Goal: Find specific page/section: Find specific page/section

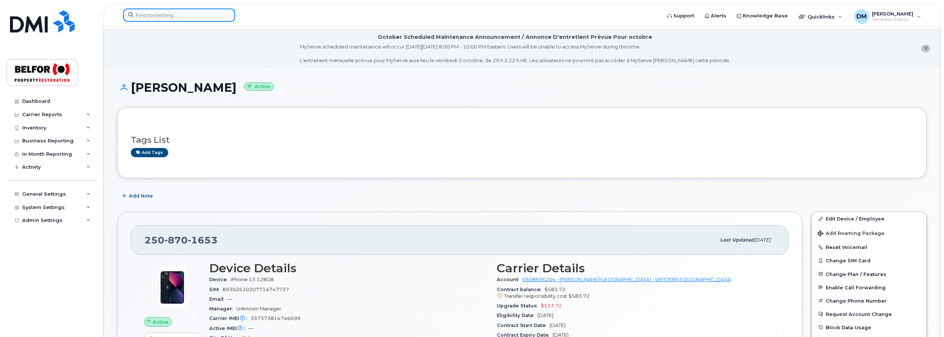
click at [146, 18] on input at bounding box center [179, 15] width 112 height 13
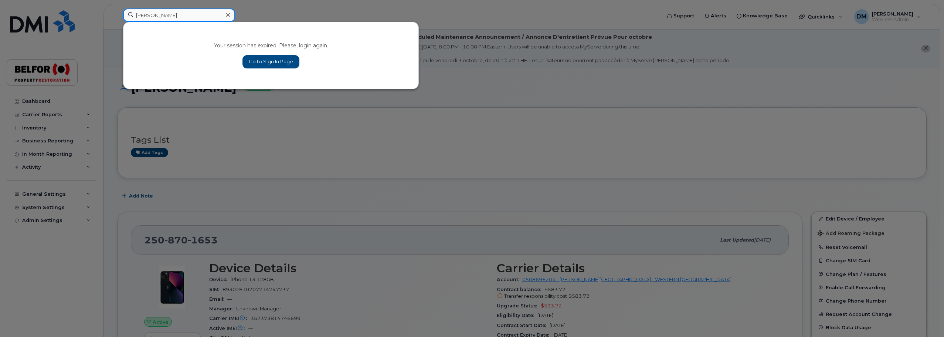
type input "[PERSON_NAME]"
click at [260, 64] on link "Go to Sign In Page" at bounding box center [270, 61] width 57 height 13
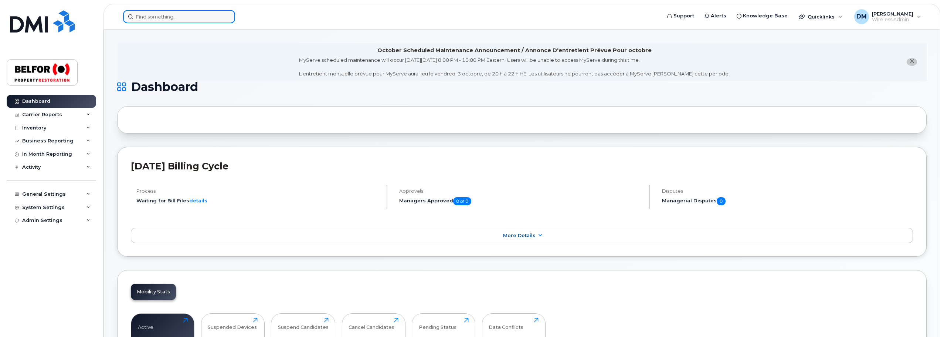
click at [150, 16] on input at bounding box center [179, 16] width 112 height 13
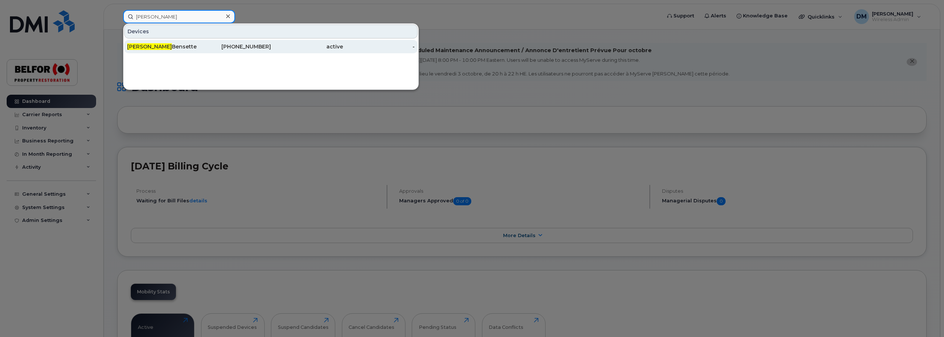
type input "[PERSON_NAME]"
click at [135, 48] on span "Diana" at bounding box center [149, 46] width 45 height 7
